Goal: Navigation & Orientation: Find specific page/section

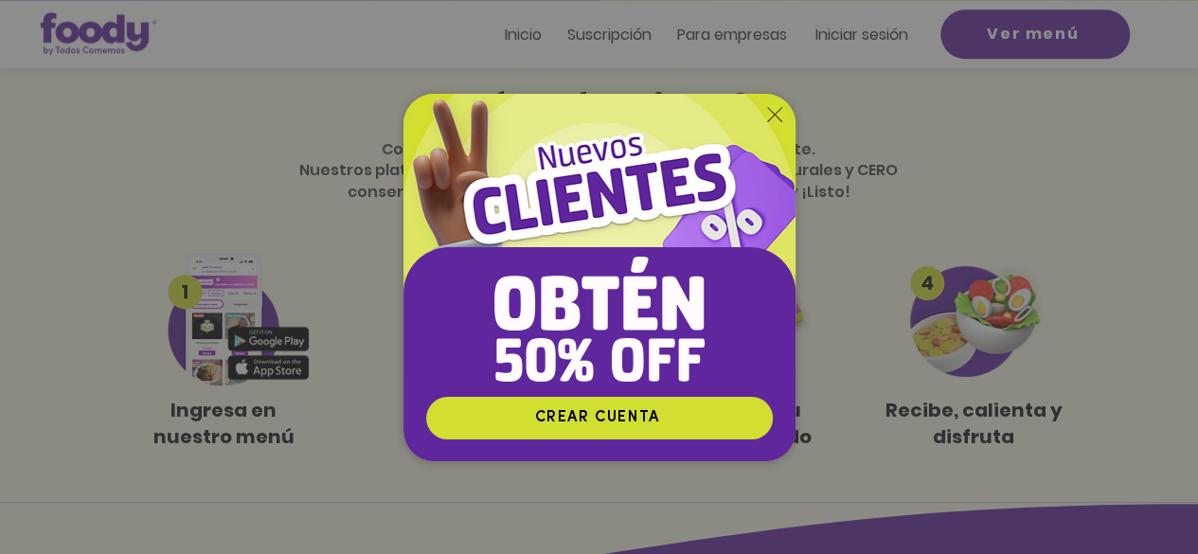
click at [781, 116] on img "Nuevos suscriptores 50% off" at bounding box center [599, 245] width 392 height 302
click at [769, 116] on icon "Volver al sitio" at bounding box center [774, 114] width 15 height 15
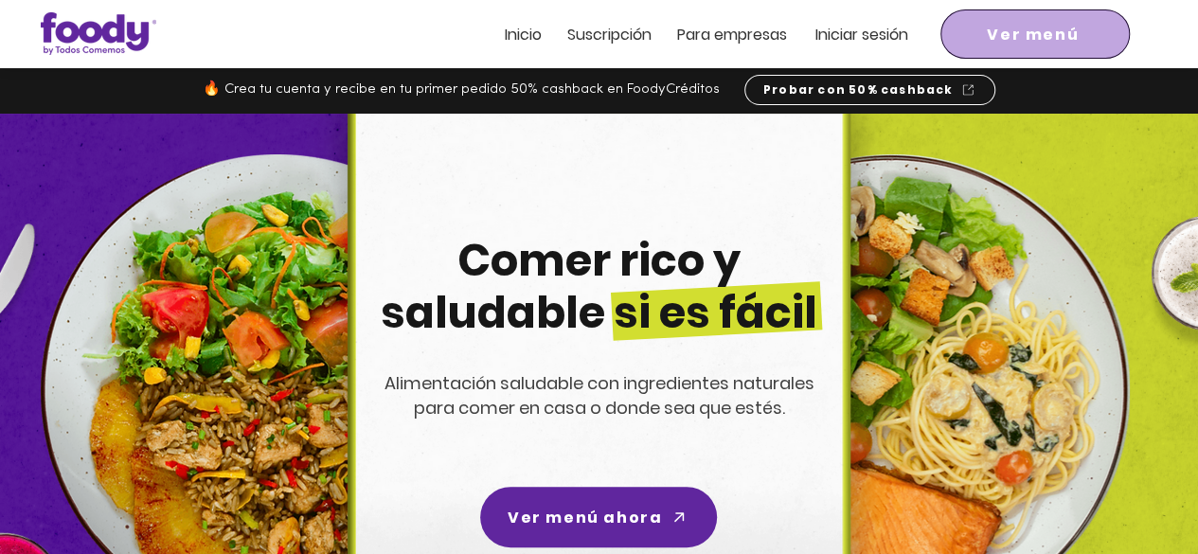
click at [1049, 20] on span "Ver menú" at bounding box center [1035, 34] width 182 height 42
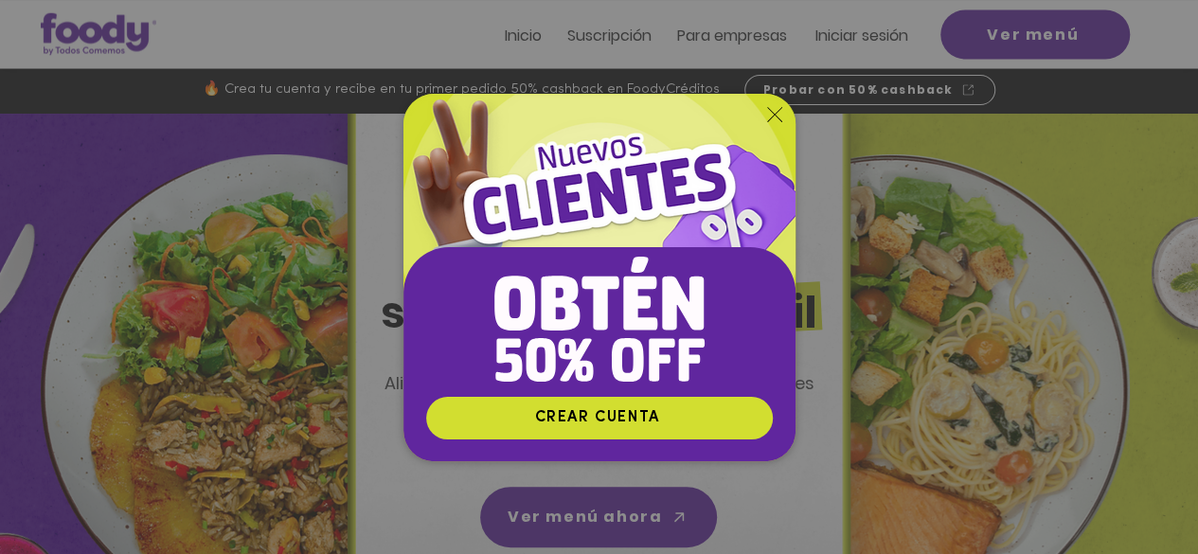
click at [63, 288] on div "Nuevos suscriptores 50% off" at bounding box center [599, 277] width 1198 height 554
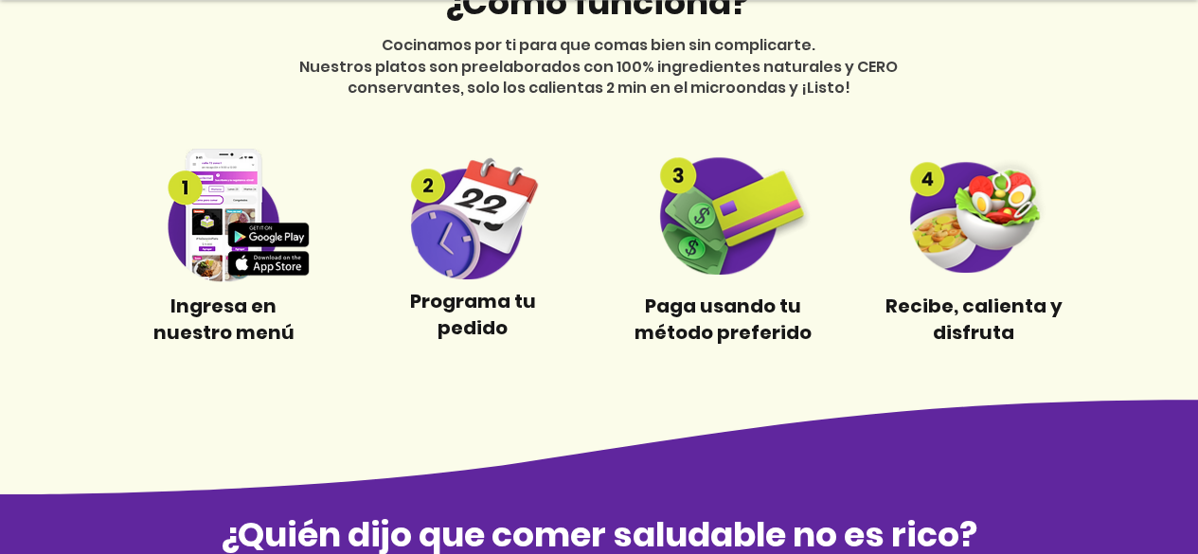
scroll to position [807, 0]
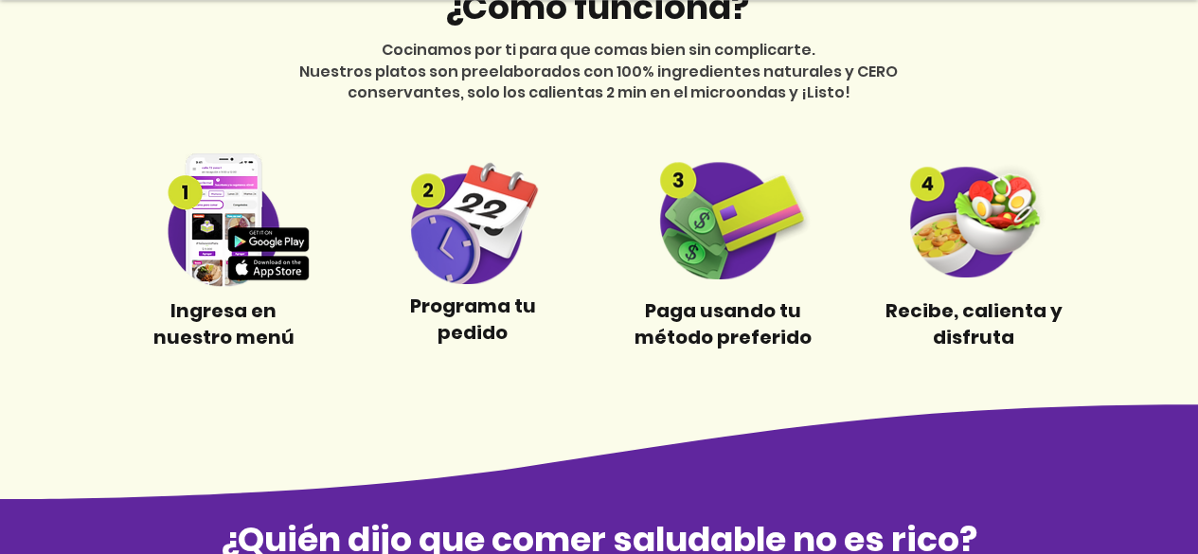
click at [256, 276] on img at bounding box center [223, 220] width 177 height 134
